Goal: Task Accomplishment & Management: Manage account settings

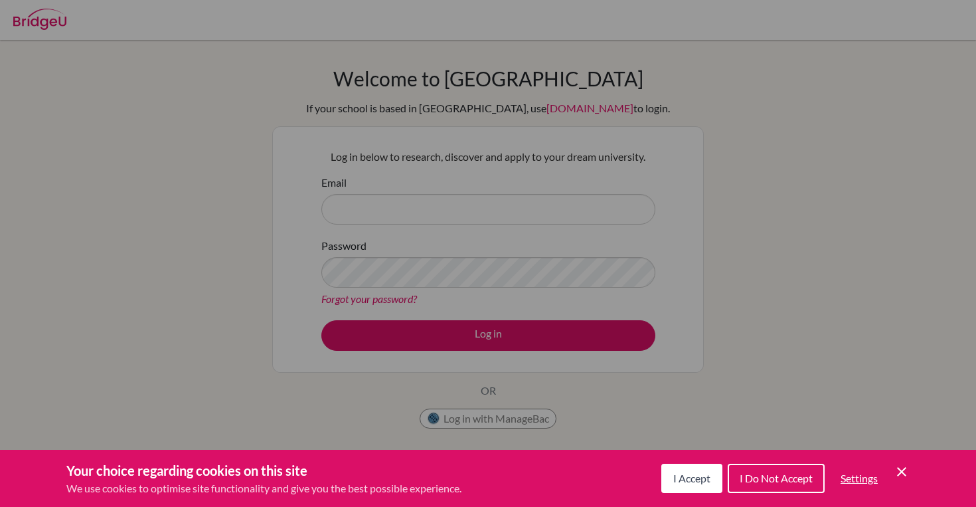
click at [763, 481] on span "I Do Not Accept" at bounding box center [776, 477] width 73 height 13
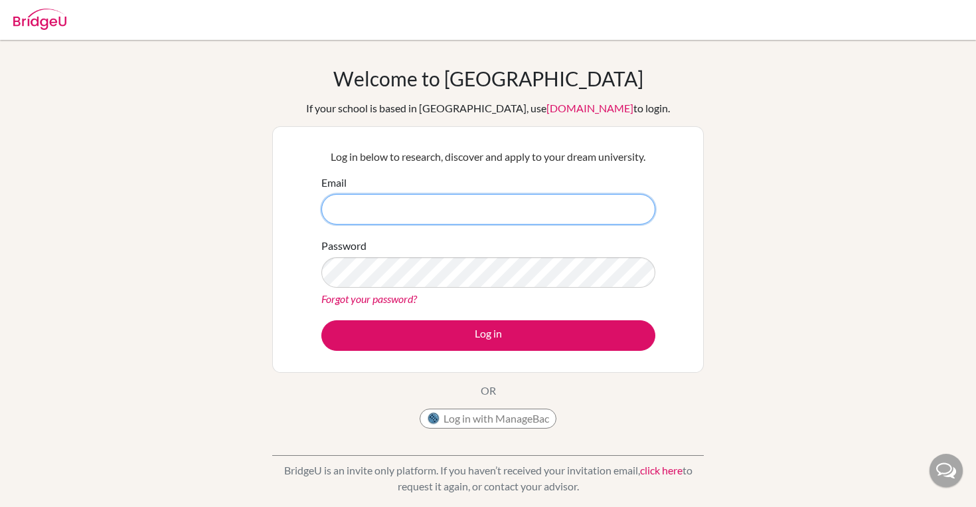
click at [546, 214] on input "Email" at bounding box center [488, 209] width 334 height 31
type input "[EMAIL_ADDRESS][DOMAIN_NAME]"
click at [368, 255] on div "Password Forgot your password?" at bounding box center [488, 272] width 334 height 69
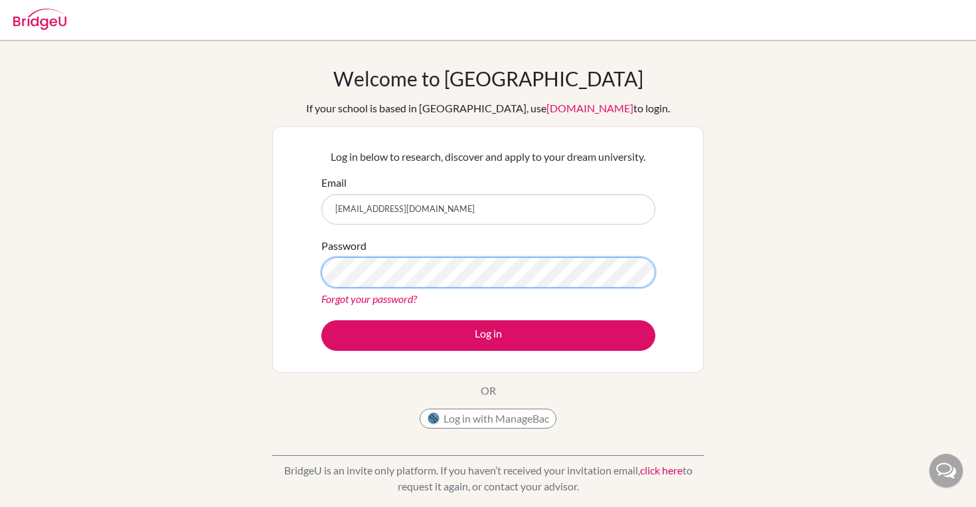
click at [321, 320] on button "Log in" at bounding box center [488, 335] width 334 height 31
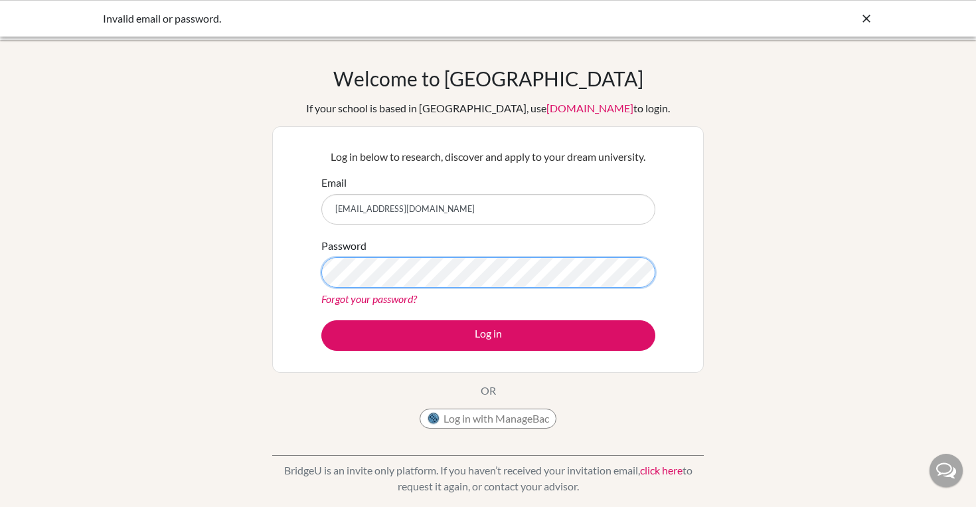
click at [321, 320] on button "Log in" at bounding box center [488, 335] width 334 height 31
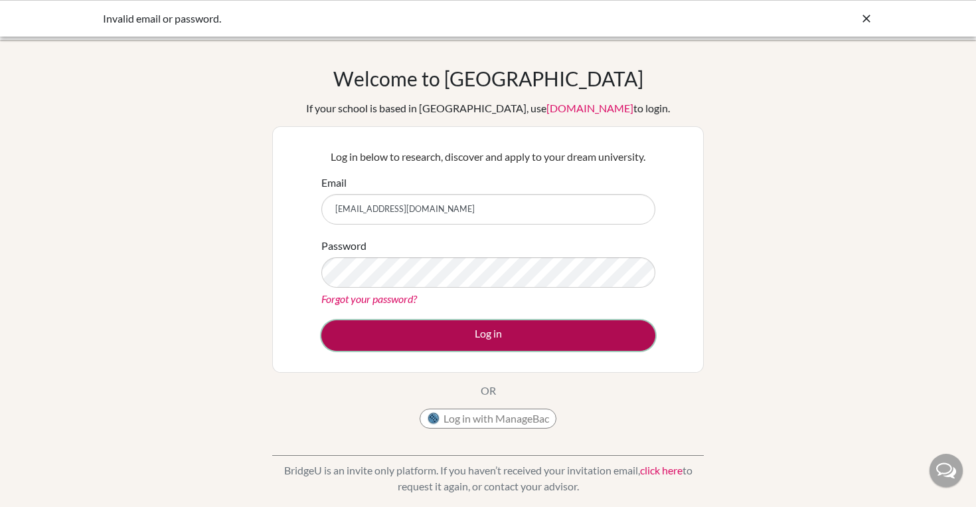
click at [423, 333] on button "Log in" at bounding box center [488, 335] width 334 height 31
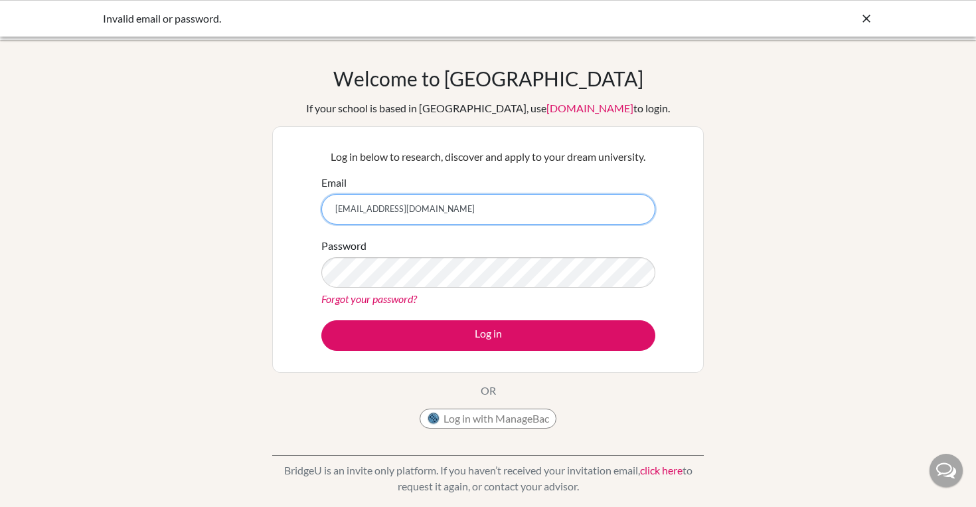
click at [441, 212] on input "kotaro.kimura@students.aobajapan.jp" at bounding box center [488, 209] width 334 height 31
click at [442, 213] on input "kotaro.kimura@students.aobajapan.jp" at bounding box center [488, 209] width 334 height 31
drag, startPoint x: 491, startPoint y: 213, endPoint x: 300, endPoint y: 213, distance: 191.2
click at [300, 213] on div "Log in below to research, discover and apply to your dream university. Email ko…" at bounding box center [488, 249] width 432 height 246
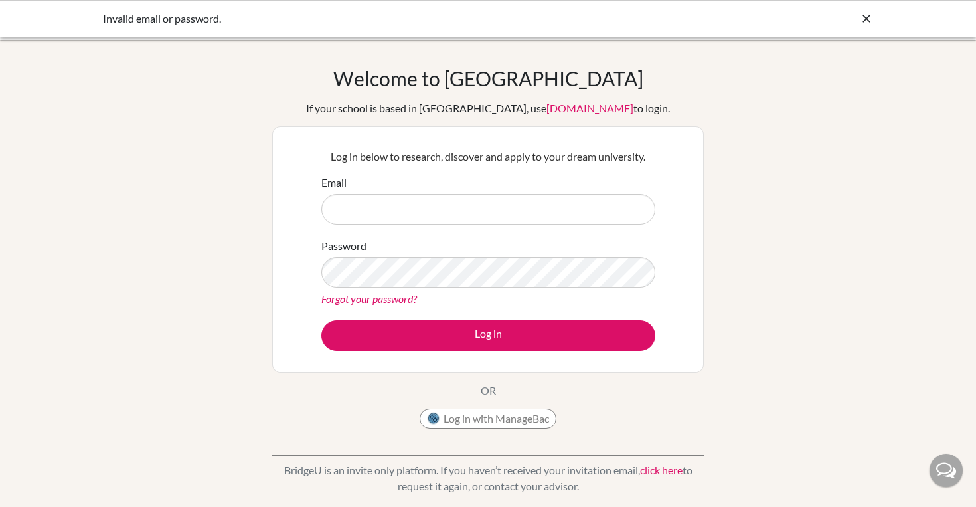
click at [810, 204] on div "Welcome to BridgeU If your school is based in China, use app.bridge-u.com.cn to…" at bounding box center [488, 283] width 976 height 434
click at [35, 48] on div "Welcome to BridgeU If your school is based in China, use app.bridge-u.com.cn to…" at bounding box center [488, 283] width 976 height 487
click at [44, 48] on div "Welcome to BridgeU If your school is based in China, use app.bridge-u.com.cn to…" at bounding box center [488, 283] width 976 height 487
click at [34, 29] on div "Invalid email or password." at bounding box center [488, 18] width 976 height 37
click at [881, 20] on div "Invalid email or password." at bounding box center [488, 18] width 976 height 37
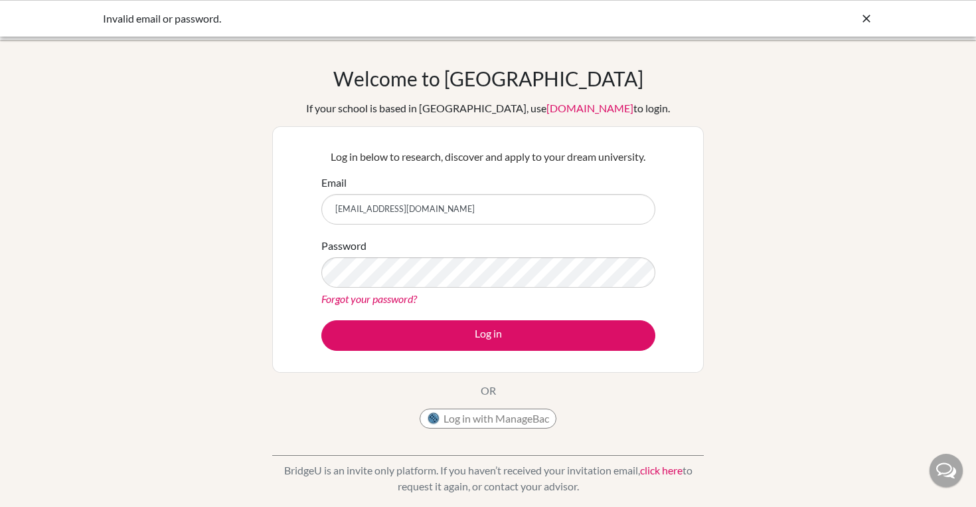
click at [849, 20] on div "Invalid email or password." at bounding box center [488, 19] width 770 height 16
click at [877, 20] on div "Invalid email or password." at bounding box center [488, 18] width 976 height 37
click at [865, 20] on icon at bounding box center [866, 18] width 13 height 13
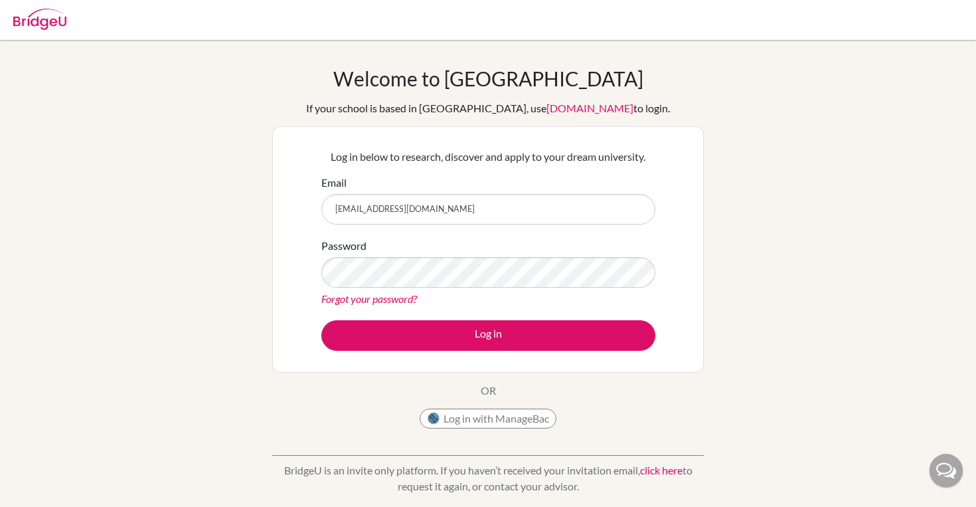
click at [39, 29] on img at bounding box center [39, 19] width 53 height 21
click at [40, 21] on img at bounding box center [39, 19] width 53 height 21
click at [43, 29] on img at bounding box center [39, 19] width 53 height 21
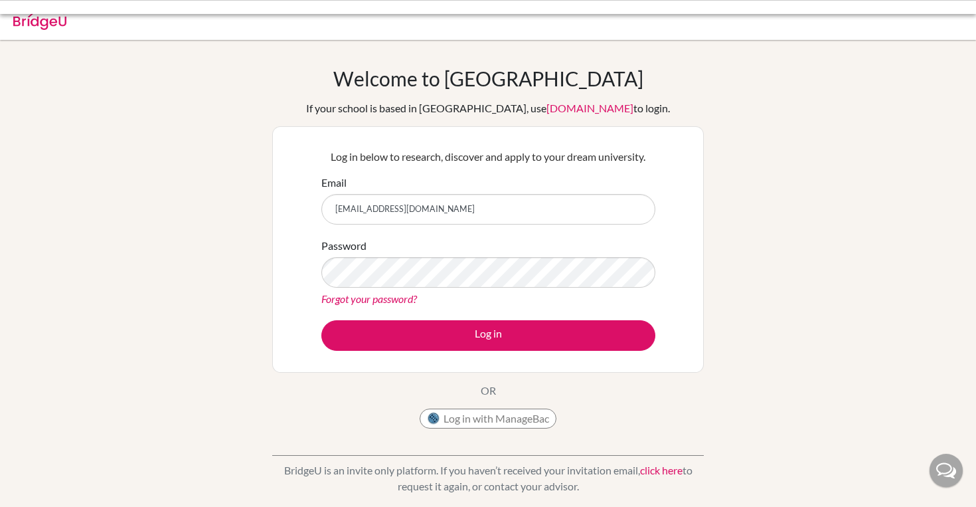
click at [37, 15] on body "Invalid email or password. Your browser is not supported by BridgeU. Please use…" at bounding box center [488, 253] width 976 height 507
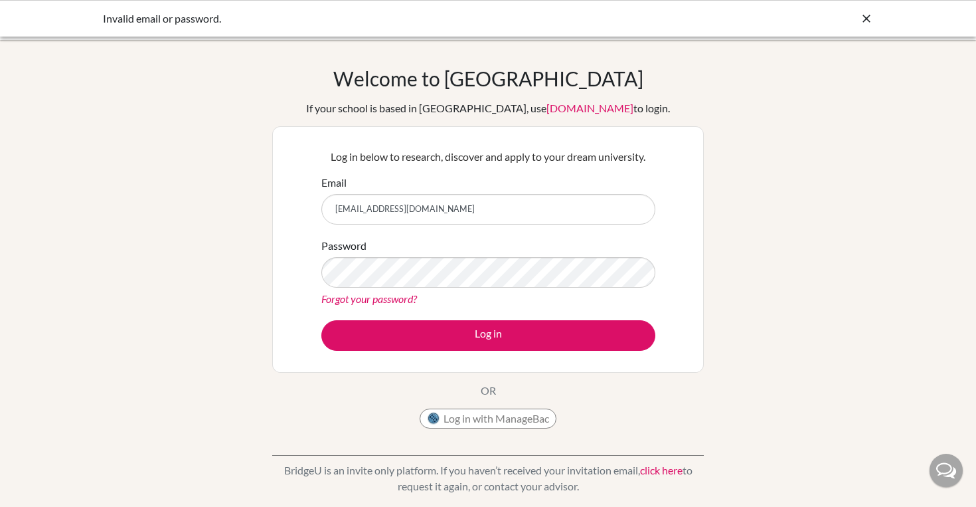
click at [853, 17] on div "Invalid email or password." at bounding box center [488, 19] width 770 height 16
click at [867, 22] on icon at bounding box center [866, 18] width 13 height 13
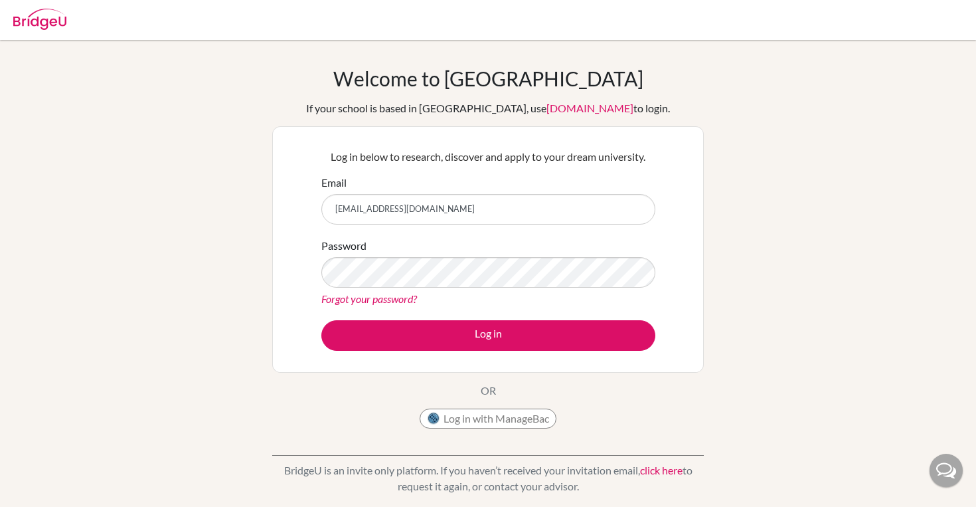
click at [13, 15] on div at bounding box center [488, 20] width 963 height 40
click at [27, 25] on img at bounding box center [39, 19] width 53 height 21
click at [28, 28] on img at bounding box center [39, 19] width 53 height 21
